Goal: Communication & Community: Answer question/provide support

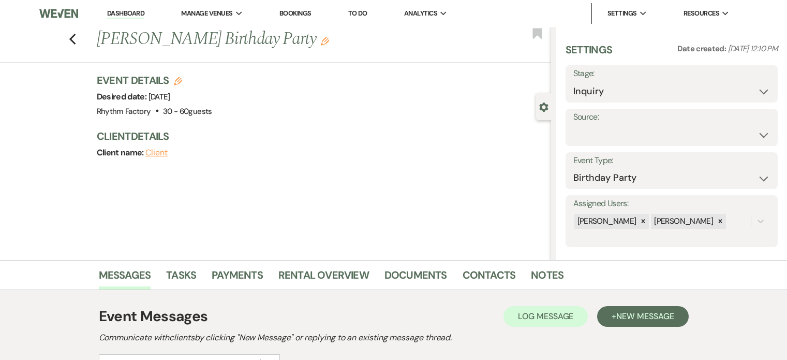
select select "4"
click at [759, 130] on select "Weven Venue Website Instagram Facebook Pinterest Google The Knot Wedding Wire H…" at bounding box center [672, 135] width 197 height 20
select select "6"
click at [574, 125] on select "Weven Venue Website Instagram Facebook Pinterest Google The Knot Wedding Wire H…" at bounding box center [672, 135] width 197 height 20
click at [743, 127] on button "Save" at bounding box center [749, 127] width 58 height 21
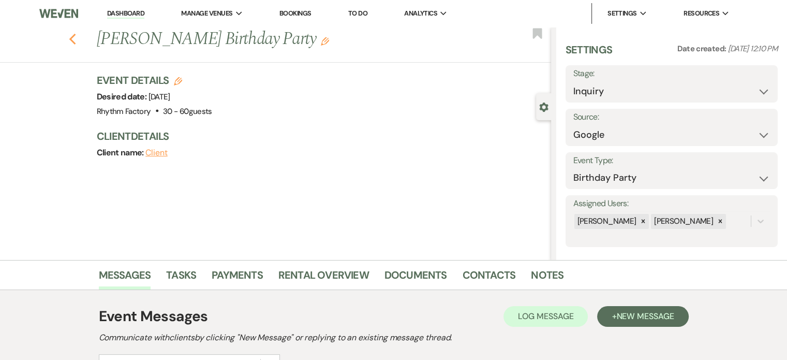
click at [76, 39] on icon "Previous" at bounding box center [73, 39] width 8 height 12
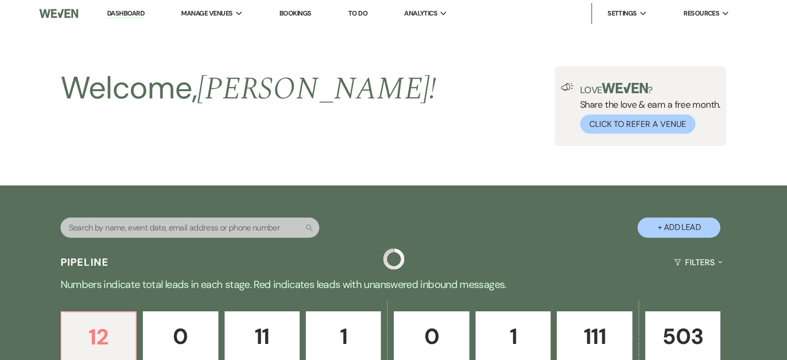
scroll to position [361, 0]
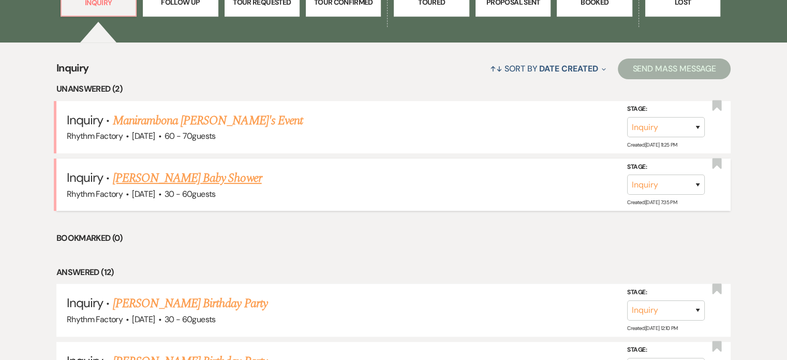
click at [207, 179] on link "[PERSON_NAME] Baby Shower" at bounding box center [187, 178] width 149 height 19
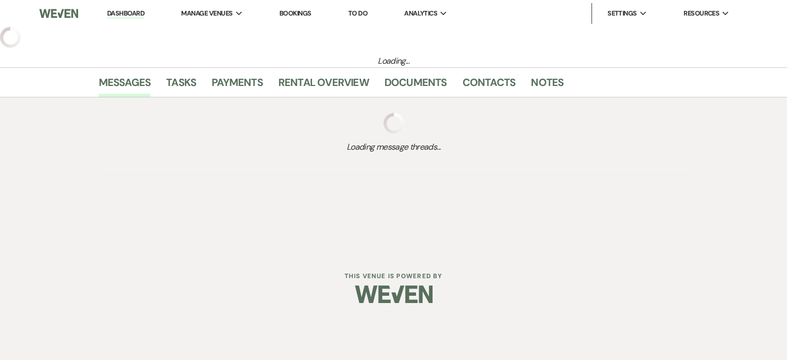
select select "3"
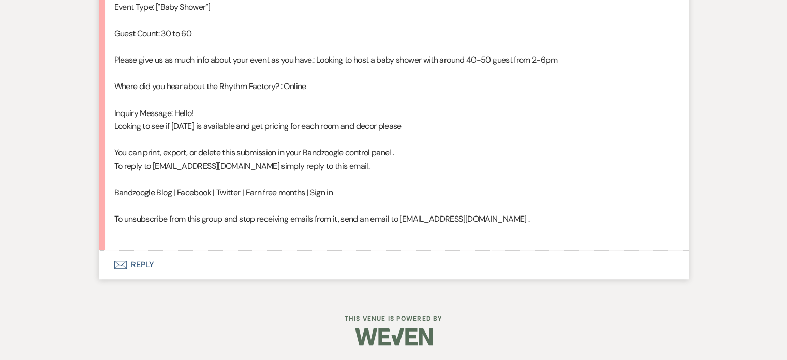
scroll to position [710, 0]
click at [142, 264] on button "Envelope Reply" at bounding box center [394, 264] width 590 height 29
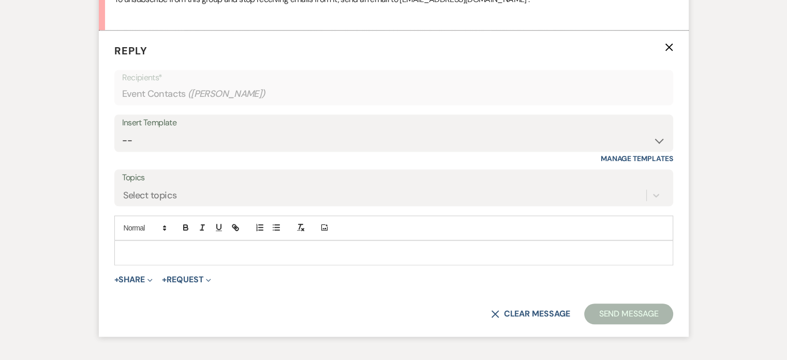
scroll to position [932, 0]
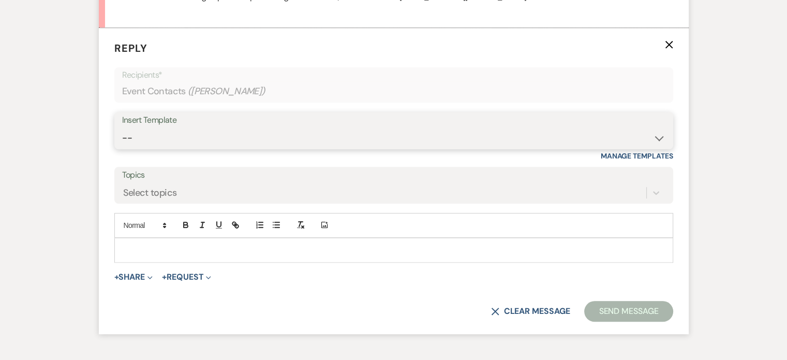
click at [660, 138] on select "-- Available Date I want PRICE More detail to give price Use our decor Wedding …" at bounding box center [394, 138] width 544 height 20
select select "3974"
click at [122, 128] on select "-- Available Date I want PRICE More detail to give price Use our decor Wedding …" at bounding box center [394, 138] width 544 height 20
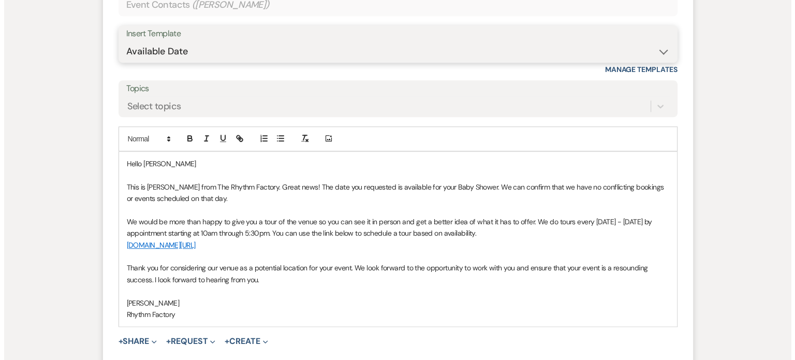
scroll to position [1139, 0]
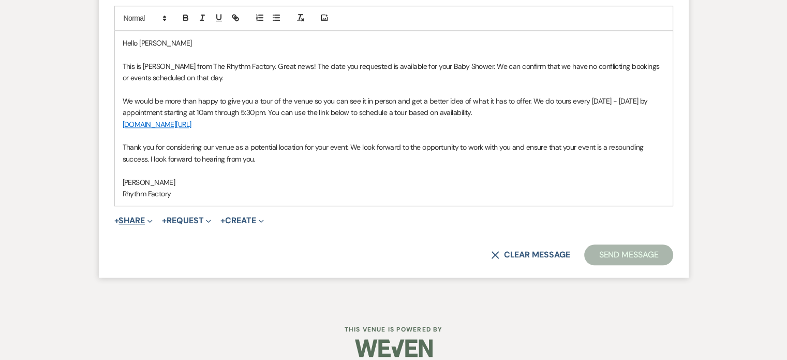
click at [135, 220] on button "+ Share Expand" at bounding box center [133, 220] width 39 height 8
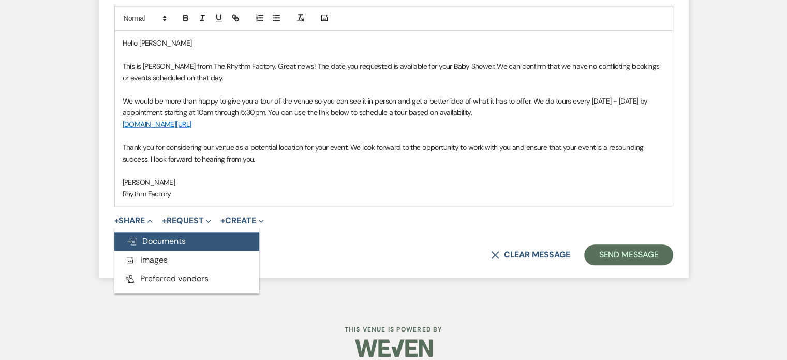
click at [178, 244] on span "Doc Upload Documents" at bounding box center [156, 241] width 59 height 11
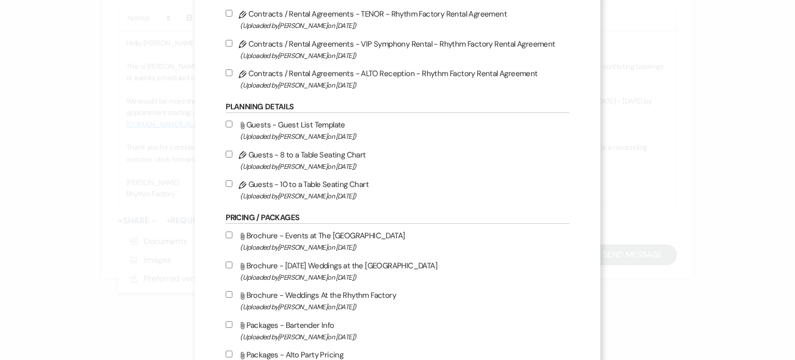
scroll to position [311, 0]
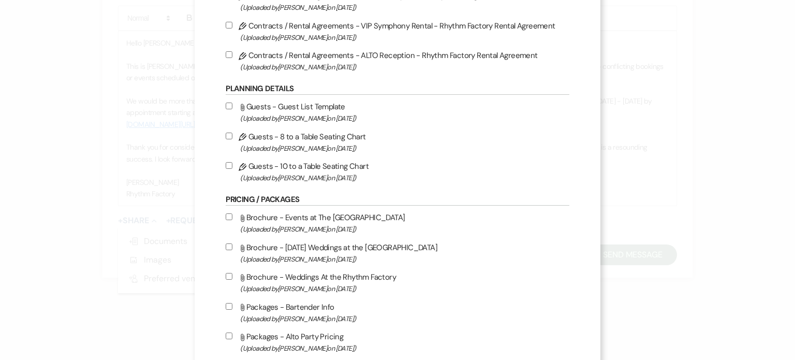
click at [229, 218] on input "Attach File Brochure - Events at The Rhythm Factory (Uploaded by [PERSON_NAME] …" at bounding box center [229, 216] width 7 height 7
checkbox input "true"
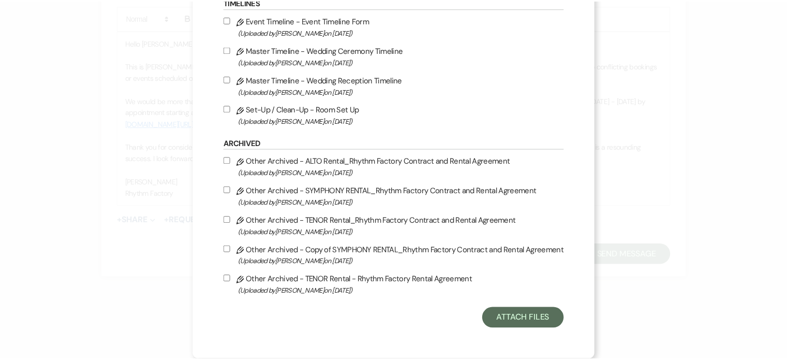
scroll to position [1153, 0]
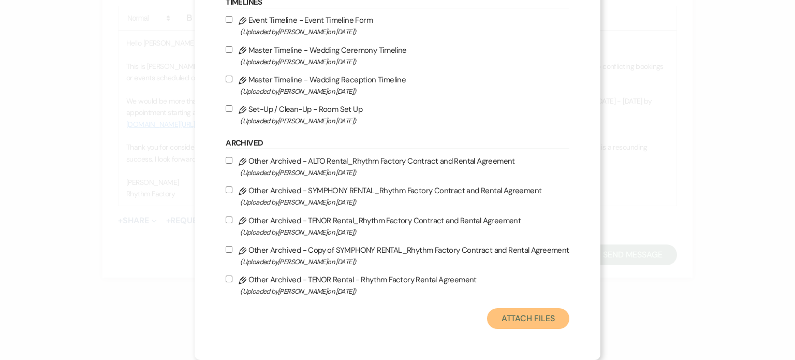
click at [518, 315] on button "Attach Files" at bounding box center [528, 318] width 82 height 21
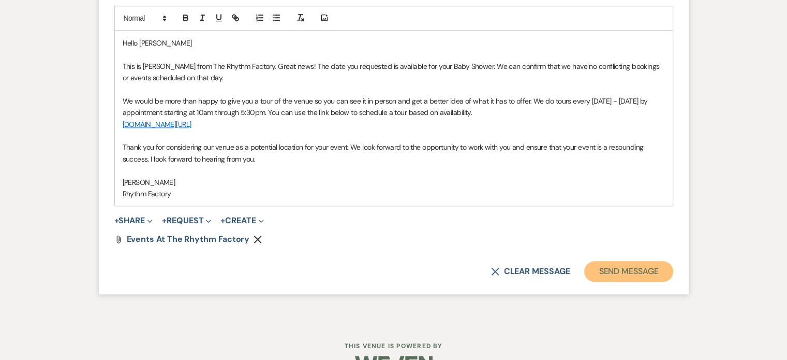
click at [626, 271] on button "Send Message" at bounding box center [628, 271] width 89 height 21
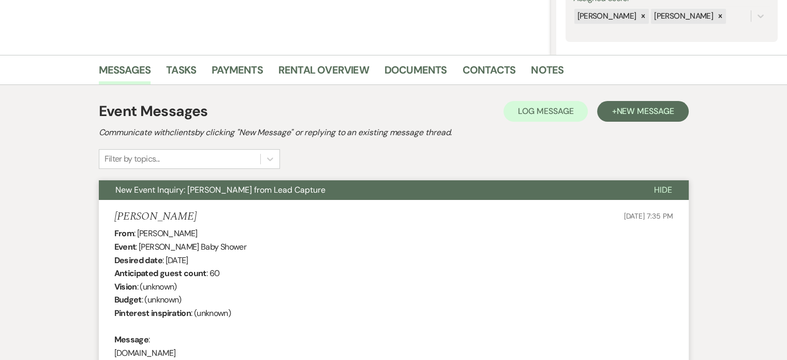
scroll to position [0, 0]
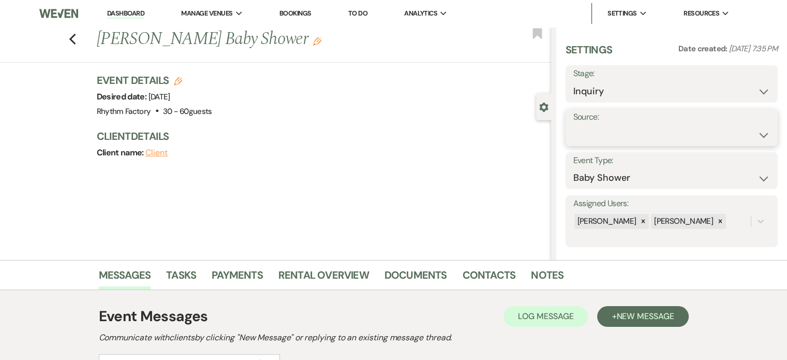
click at [756, 135] on select "Weven Venue Website Instagram Facebook Pinterest Google The Knot Wedding Wire H…" at bounding box center [672, 135] width 197 height 20
select select "6"
click at [574, 125] on select "Weven Venue Website Instagram Facebook Pinterest Google The Knot Wedding Wire H…" at bounding box center [672, 135] width 197 height 20
click at [746, 128] on button "Save" at bounding box center [749, 127] width 58 height 21
click at [76, 36] on use "button" at bounding box center [72, 39] width 7 height 11
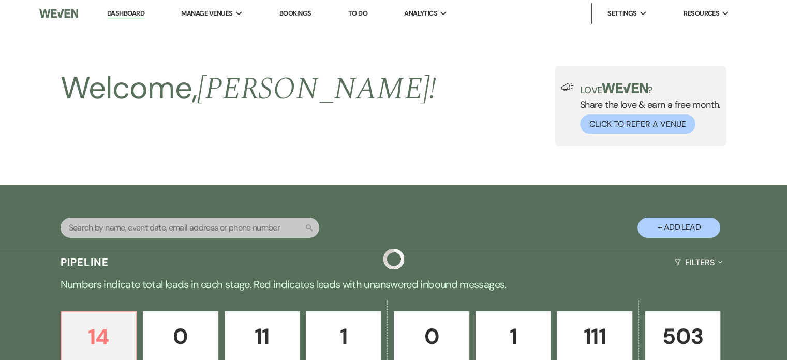
scroll to position [361, 0]
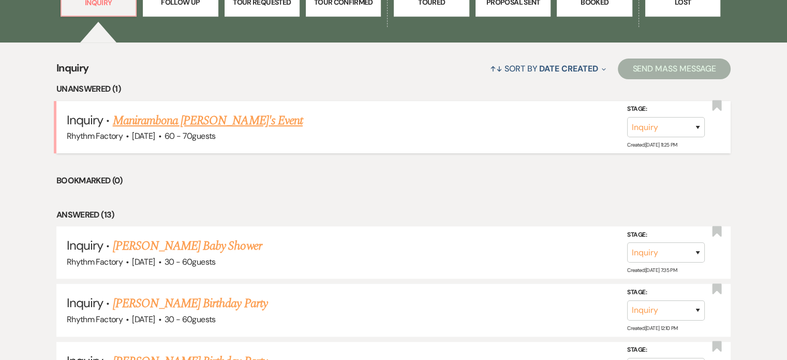
click at [178, 120] on link "Manirambona [PERSON_NAME]'s Event" at bounding box center [208, 120] width 190 height 19
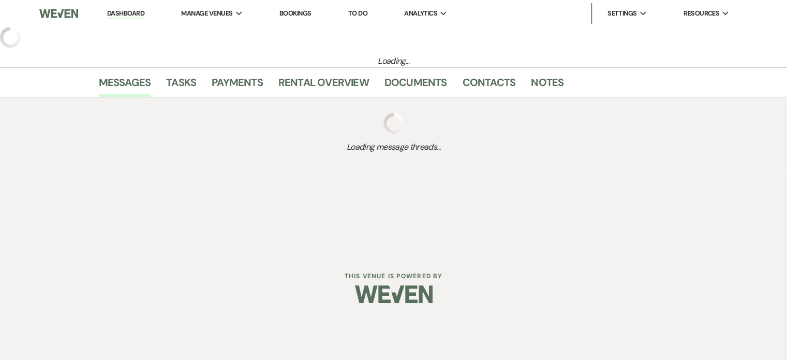
select select "13"
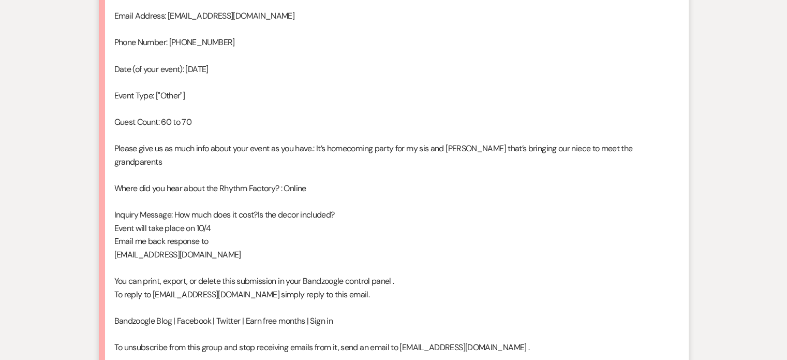
scroll to position [737, 0]
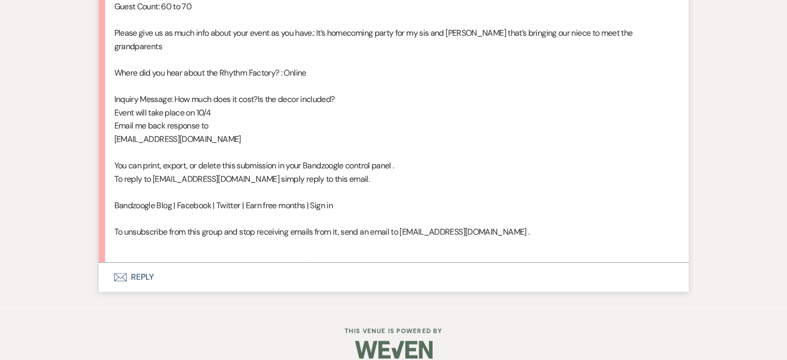
click at [143, 262] on button "Envelope Reply" at bounding box center [394, 276] width 590 height 29
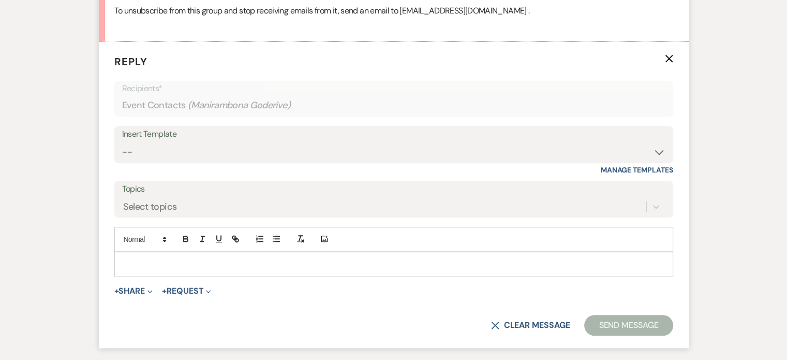
scroll to position [959, 0]
click at [660, 141] on select "-- Available Date I want PRICE More detail to give price Use our decor Wedding …" at bounding box center [394, 151] width 544 height 20
select select "3974"
click at [122, 141] on select "-- Available Date I want PRICE More detail to give price Use our decor Wedding …" at bounding box center [394, 151] width 544 height 20
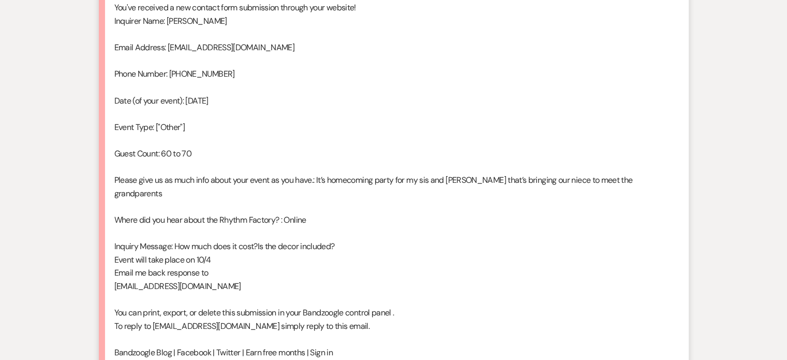
scroll to position [607, 0]
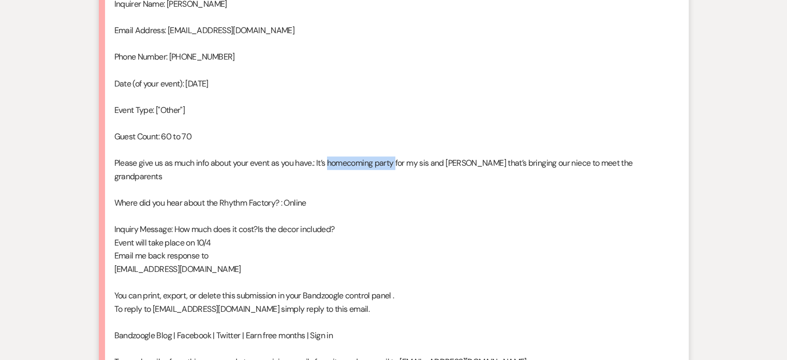
drag, startPoint x: 331, startPoint y: 163, endPoint x: 400, endPoint y: 157, distance: 68.5
click at [400, 158] on div "From : Manirambona Goderive Event : Manirambona [PERSON_NAME]'s Event Desired d…" at bounding box center [393, 103] width 559 height 557
copy div "homecoming party"
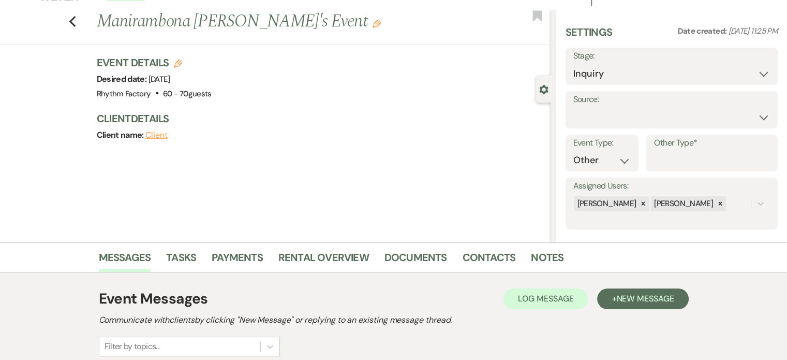
scroll to position [0, 0]
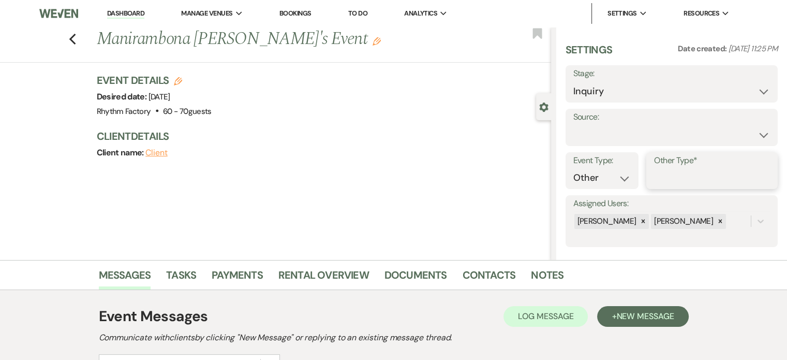
click at [661, 175] on input "Other Type*" at bounding box center [712, 178] width 116 height 20
paste input "homecoming party"
type input "homecoming party"
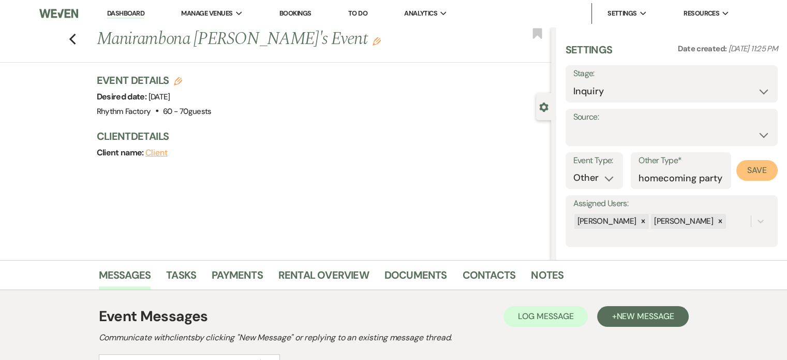
click at [745, 171] on button "Save" at bounding box center [757, 170] width 41 height 21
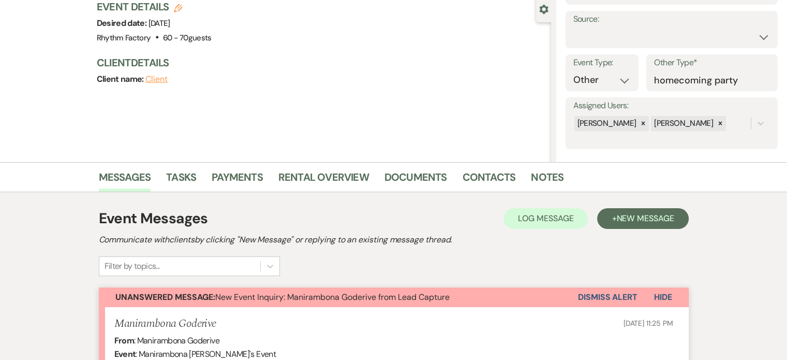
scroll to position [0, 0]
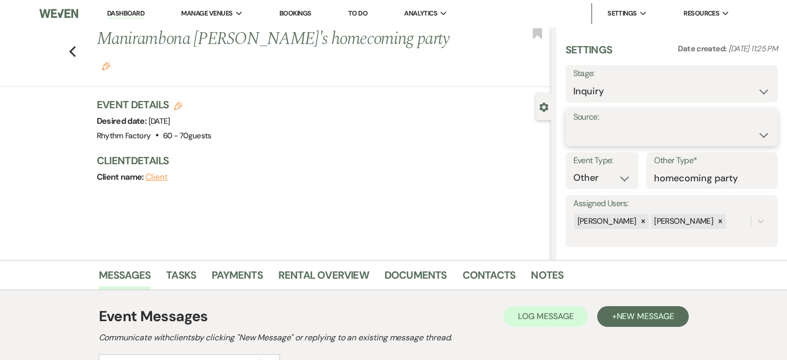
click at [755, 136] on select "Weven Venue Website Instagram Facebook Pinterest Google The Knot Wedding Wire H…" at bounding box center [672, 135] width 197 height 20
select select "6"
click at [574, 125] on select "Weven Venue Website Instagram Facebook Pinterest Google The Knot Wedding Wire H…" at bounding box center [672, 135] width 197 height 20
click at [757, 126] on button "Save" at bounding box center [749, 127] width 58 height 21
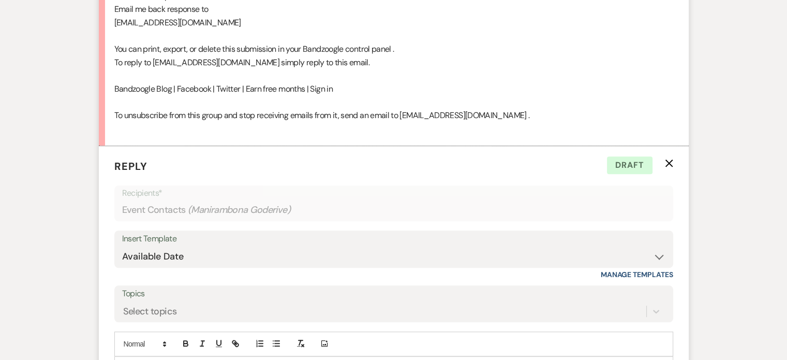
scroll to position [880, 0]
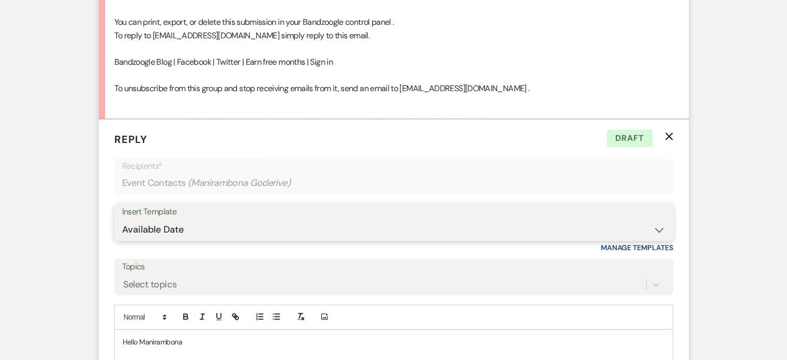
click at [659, 220] on select "-- Available Date I want PRICE More detail to give price Use our decor Wedding …" at bounding box center [394, 230] width 544 height 20
click at [122, 220] on select "-- Available Date I want PRICE More detail to give price Use our decor Wedding …" at bounding box center [394, 230] width 544 height 20
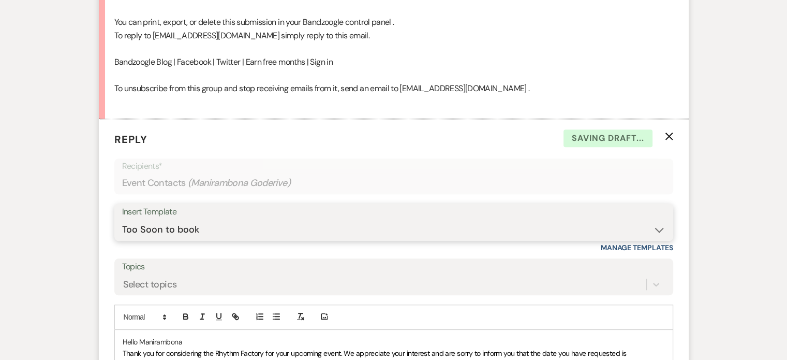
click at [663, 220] on select "-- Available Date I want PRICE More detail to give price Use our decor Wedding …" at bounding box center [394, 230] width 544 height 20
select select "3974"
click at [122, 220] on select "-- Available Date I want PRICE More detail to give price Use our decor Wedding …" at bounding box center [394, 230] width 544 height 20
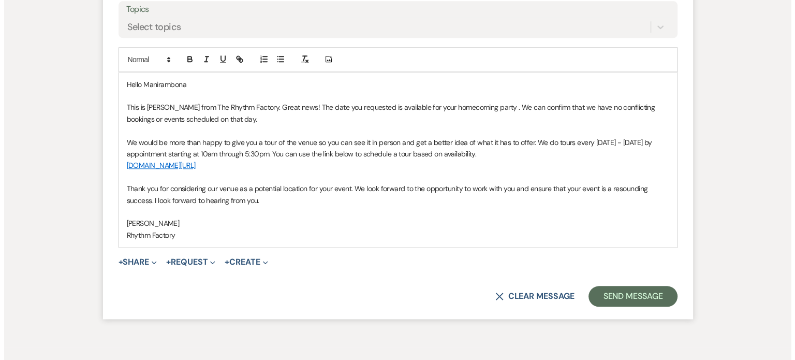
scroll to position [1176, 0]
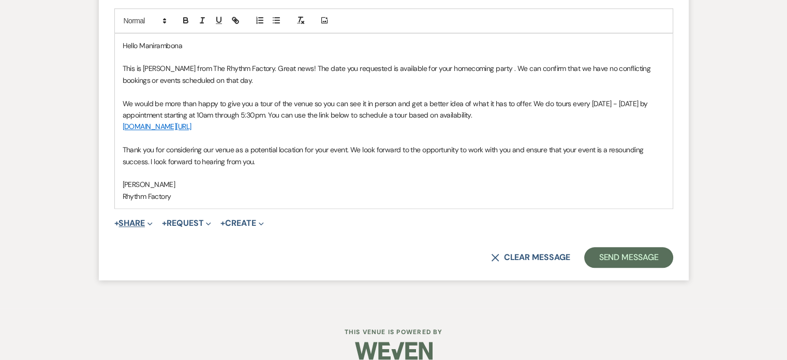
click at [137, 219] on button "+ Share Expand" at bounding box center [133, 223] width 39 height 8
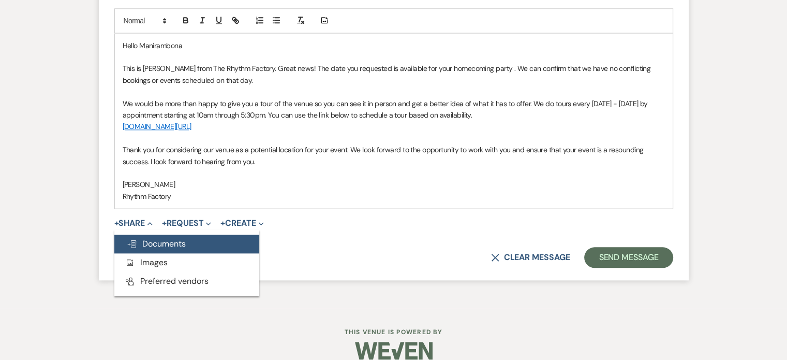
click at [171, 238] on span "Doc Upload Documents" at bounding box center [156, 243] width 59 height 11
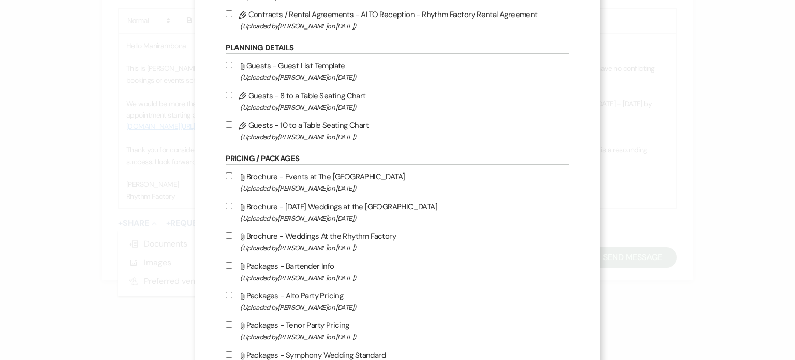
scroll to position [414, 0]
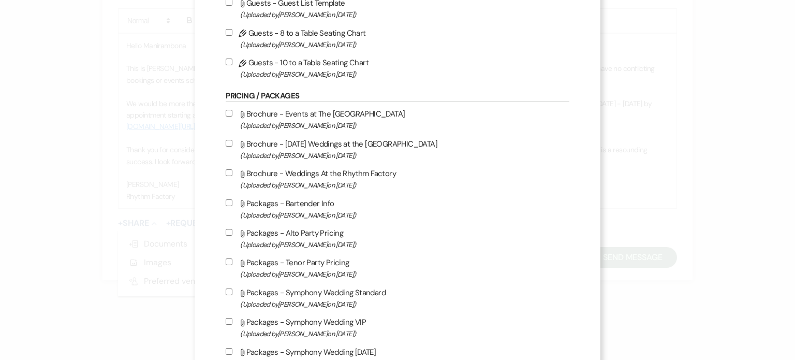
click at [230, 116] on input "Attach File Brochure - Events at The Rhythm Factory (Uploaded by [PERSON_NAME] …" at bounding box center [229, 113] width 7 height 7
checkbox input "true"
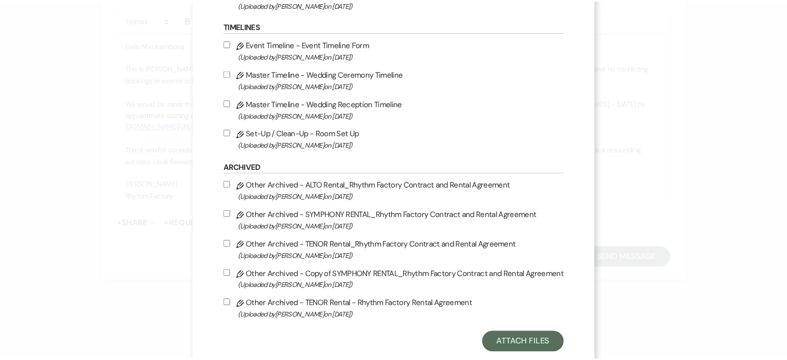
scroll to position [1153, 0]
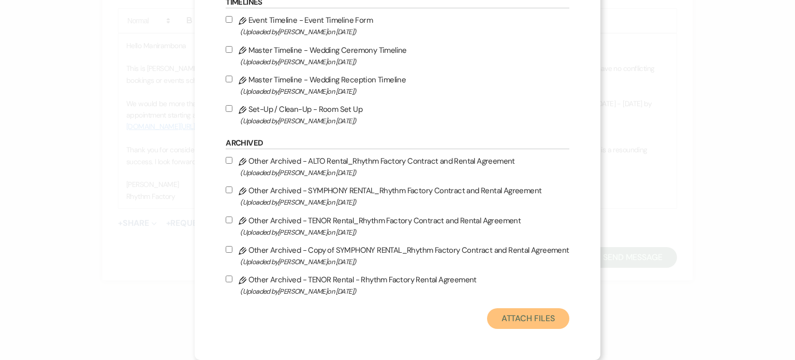
click at [544, 319] on button "Attach Files" at bounding box center [528, 318] width 82 height 21
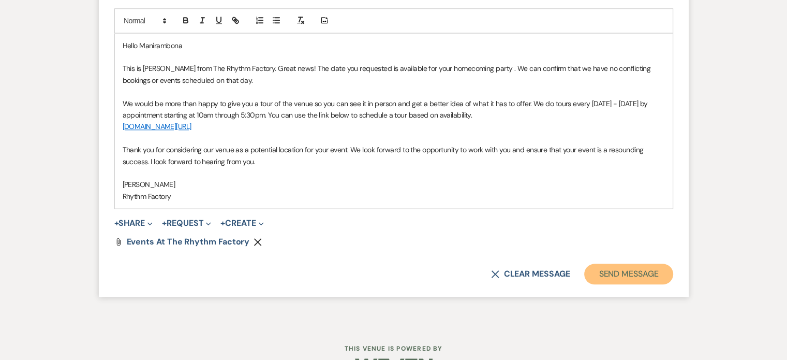
click at [626, 267] on button "Send Message" at bounding box center [628, 274] width 89 height 21
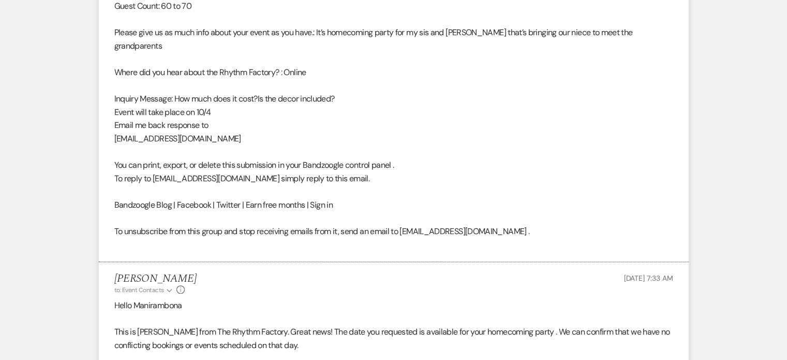
scroll to position [736, 0]
